Goal: Task Accomplishment & Management: Manage account settings

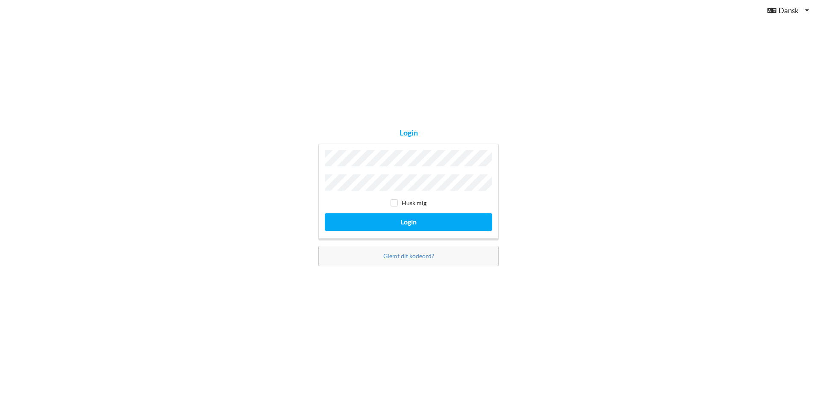
click at [325, 213] on button "Login" at bounding box center [409, 222] width 168 height 18
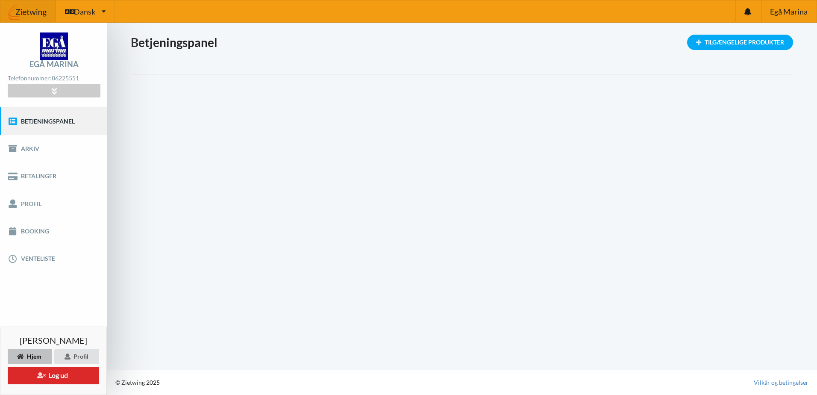
click at [55, 113] on link "Betjeningspanel" at bounding box center [53, 120] width 107 height 27
click at [27, 145] on link "Arkiv" at bounding box center [53, 148] width 107 height 27
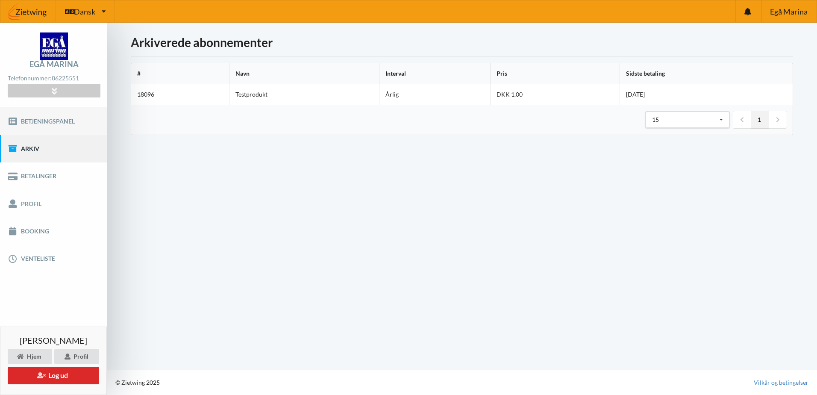
click at [52, 121] on link "Betjeningspanel" at bounding box center [53, 120] width 107 height 27
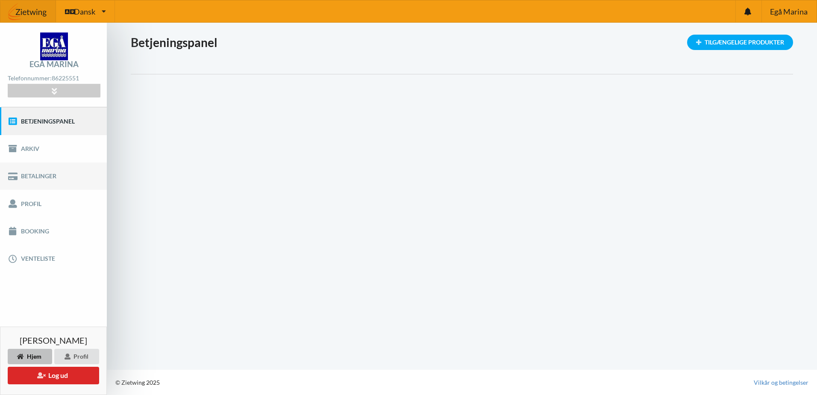
click at [31, 172] on link "Betalinger" at bounding box center [53, 175] width 107 height 27
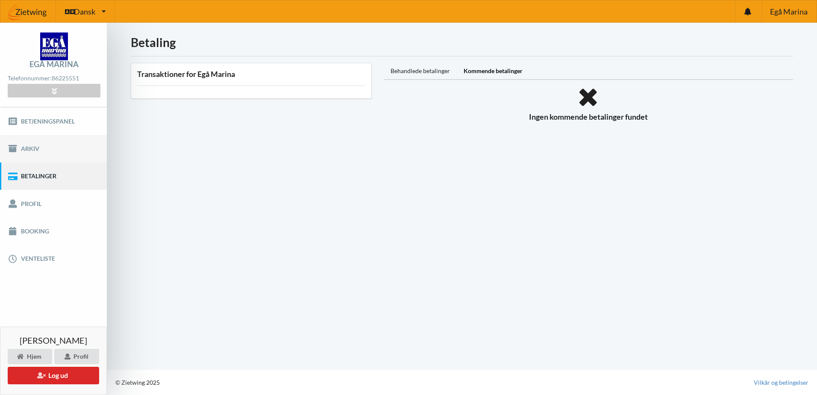
click at [35, 154] on link "Arkiv" at bounding box center [53, 148] width 107 height 27
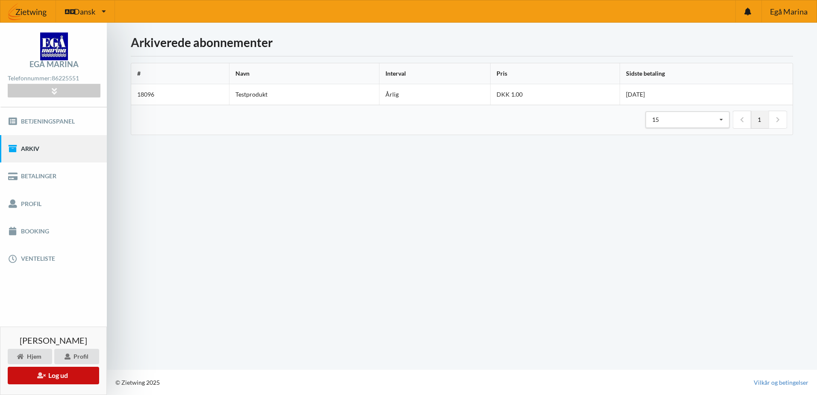
click at [50, 376] on button "Log ud" at bounding box center [53, 376] width 91 height 18
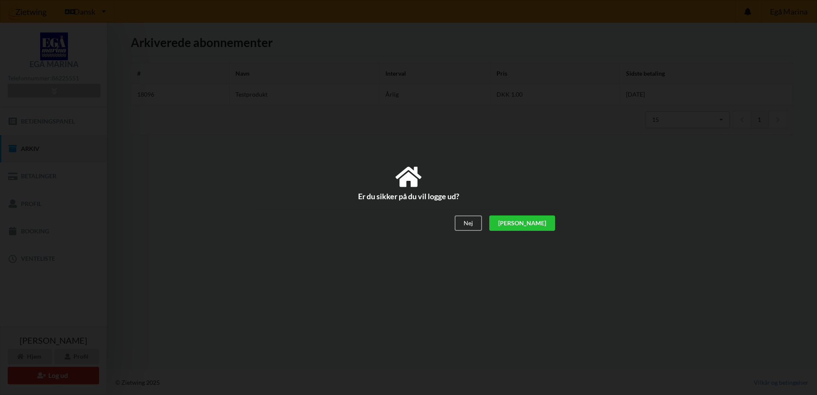
click at [554, 222] on div "[PERSON_NAME]" at bounding box center [522, 223] width 66 height 15
